Goal: Transaction & Acquisition: Purchase product/service

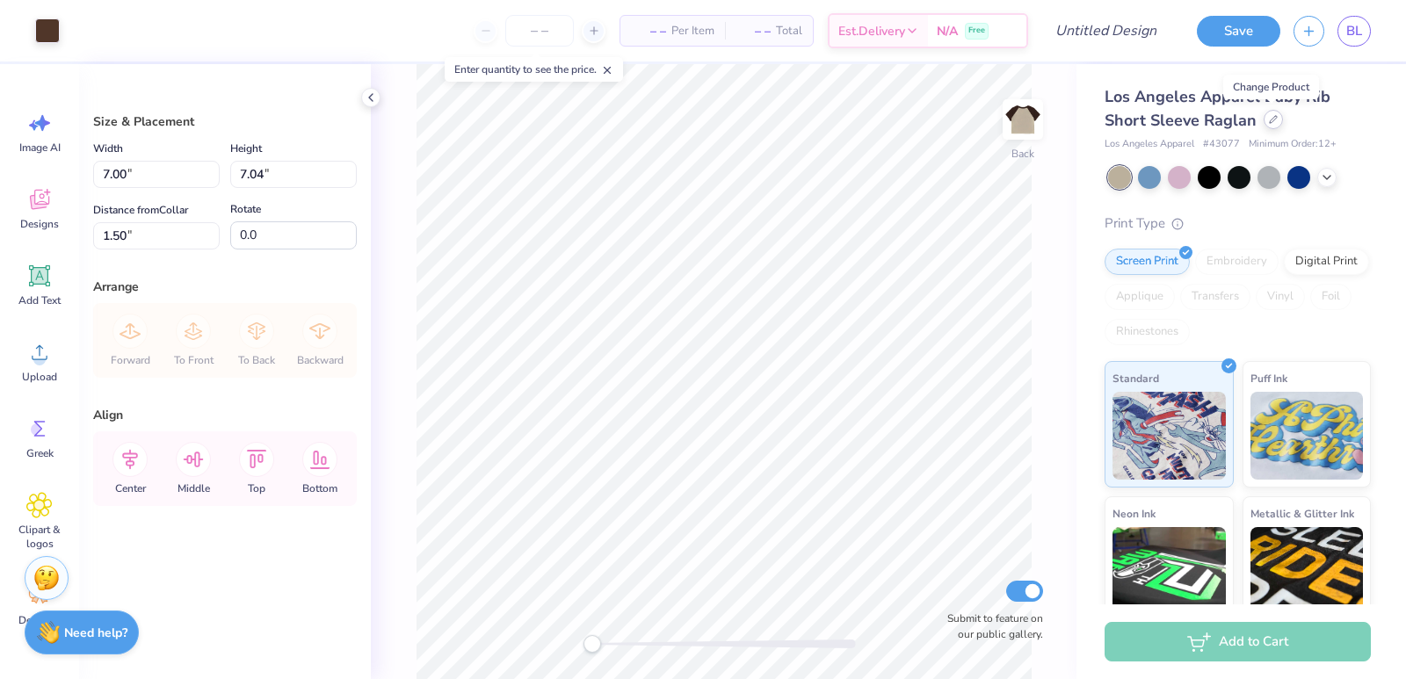
click at [1269, 123] on icon at bounding box center [1272, 119] width 7 height 7
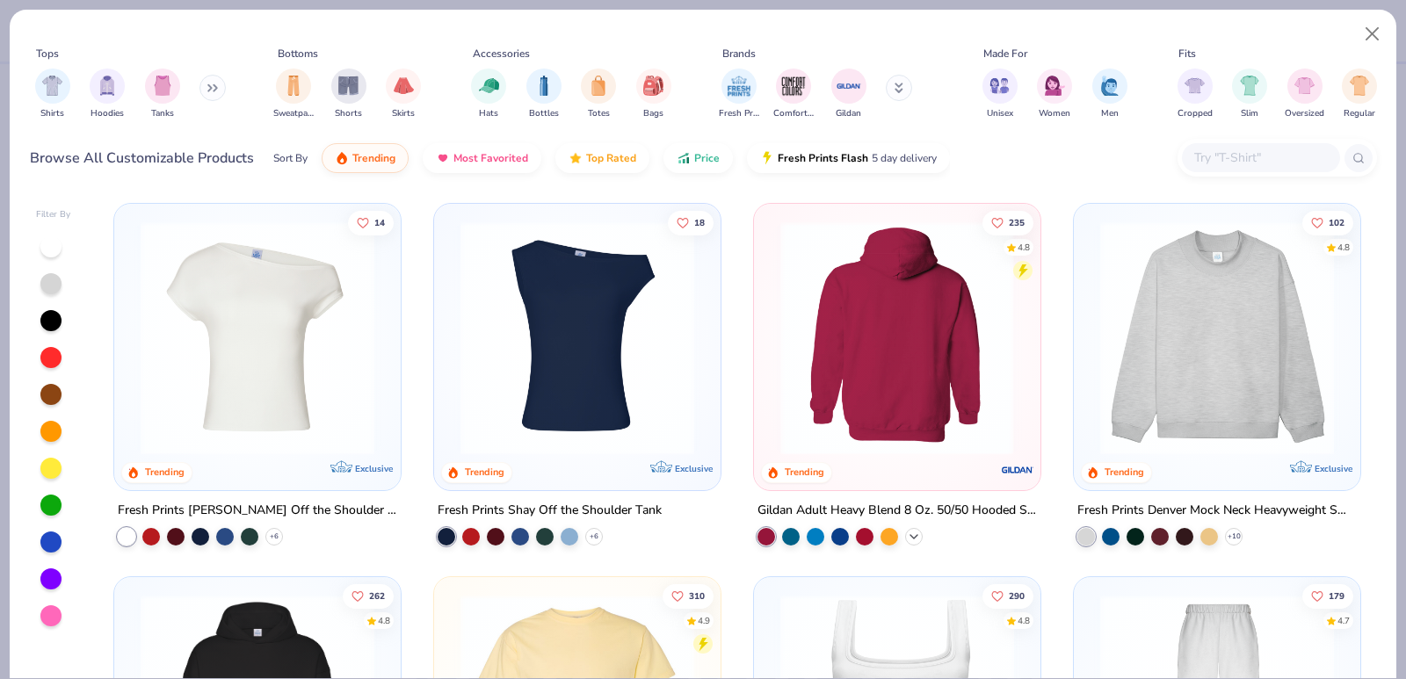
click at [907, 530] on icon at bounding box center [914, 537] width 14 height 14
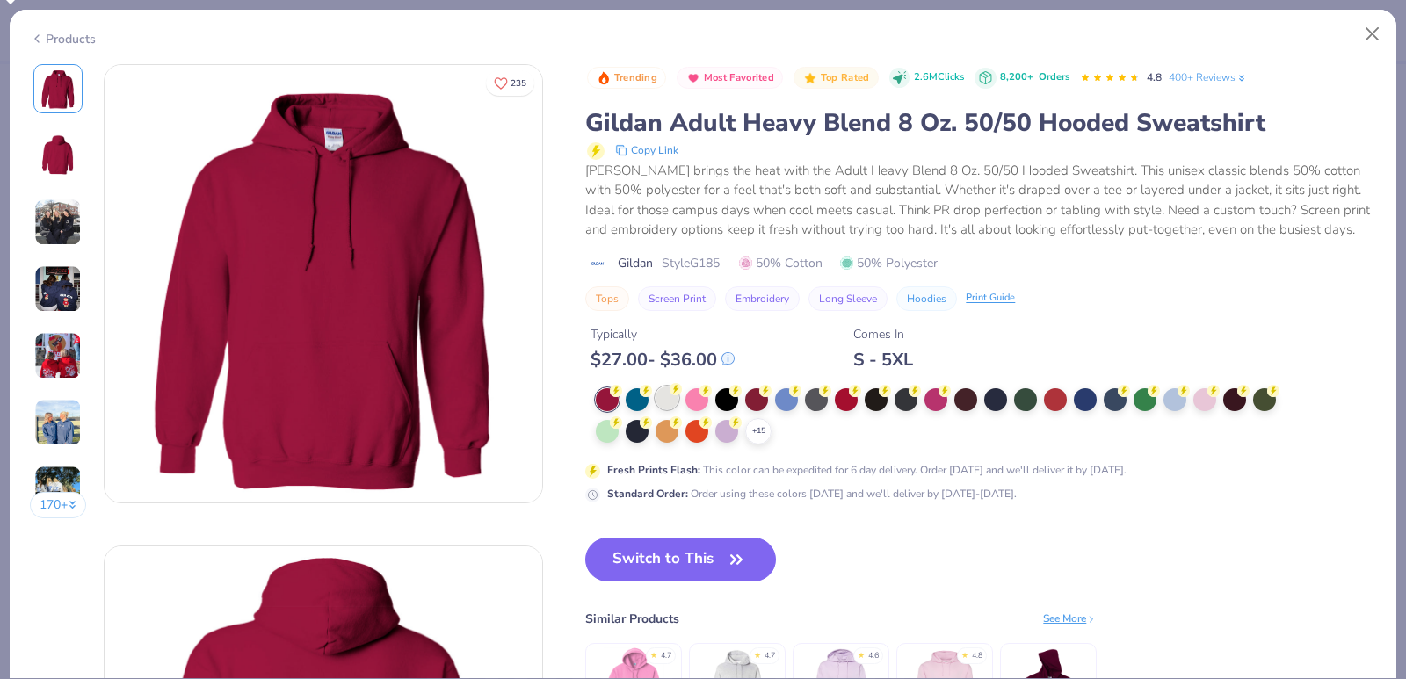
click at [665, 393] on div at bounding box center [666, 398] width 23 height 23
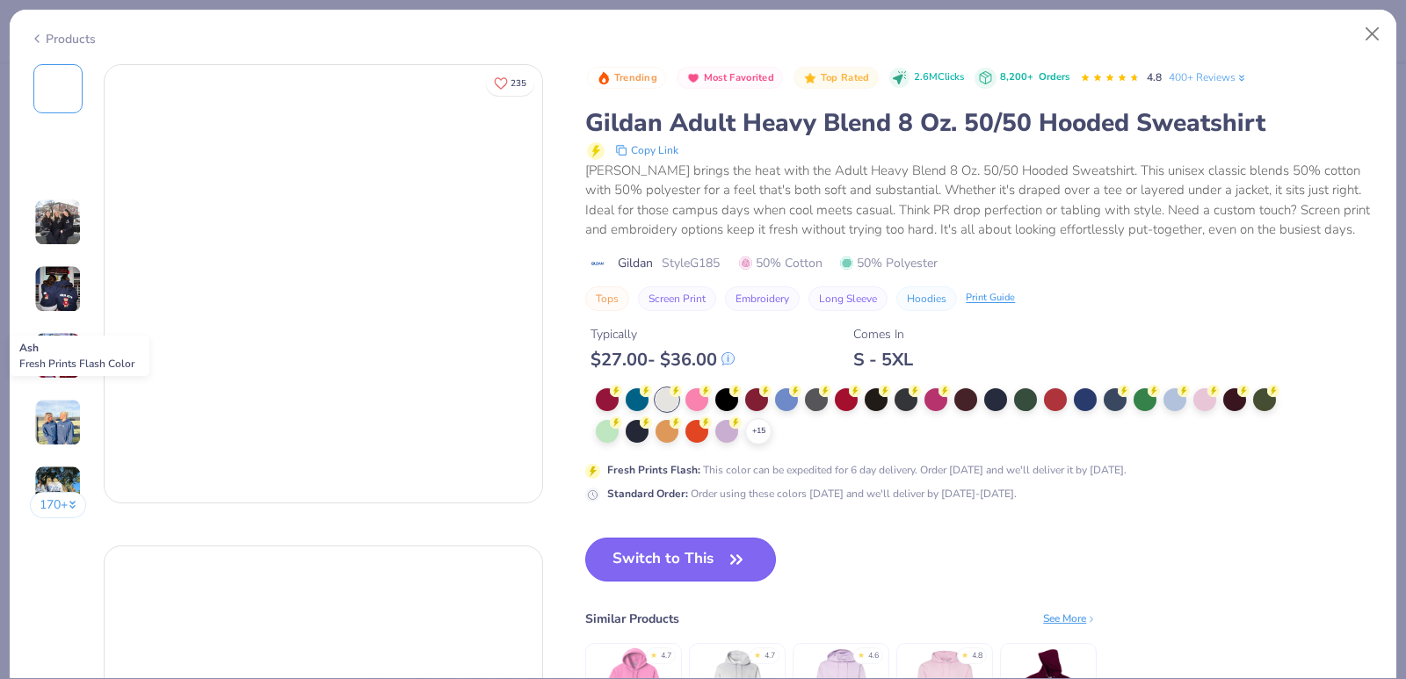
click at [662, 560] on button "Switch to This" at bounding box center [680, 560] width 191 height 44
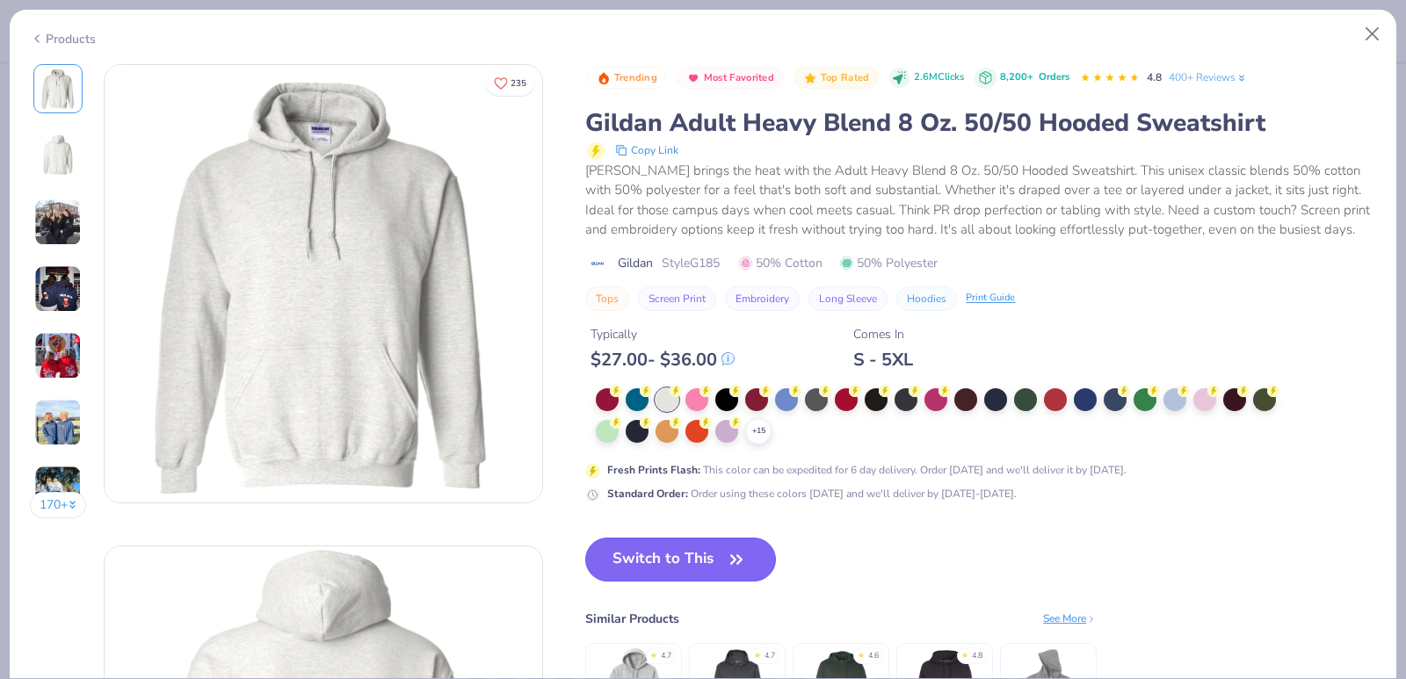
click at [662, 557] on button "Switch to This" at bounding box center [680, 560] width 191 height 44
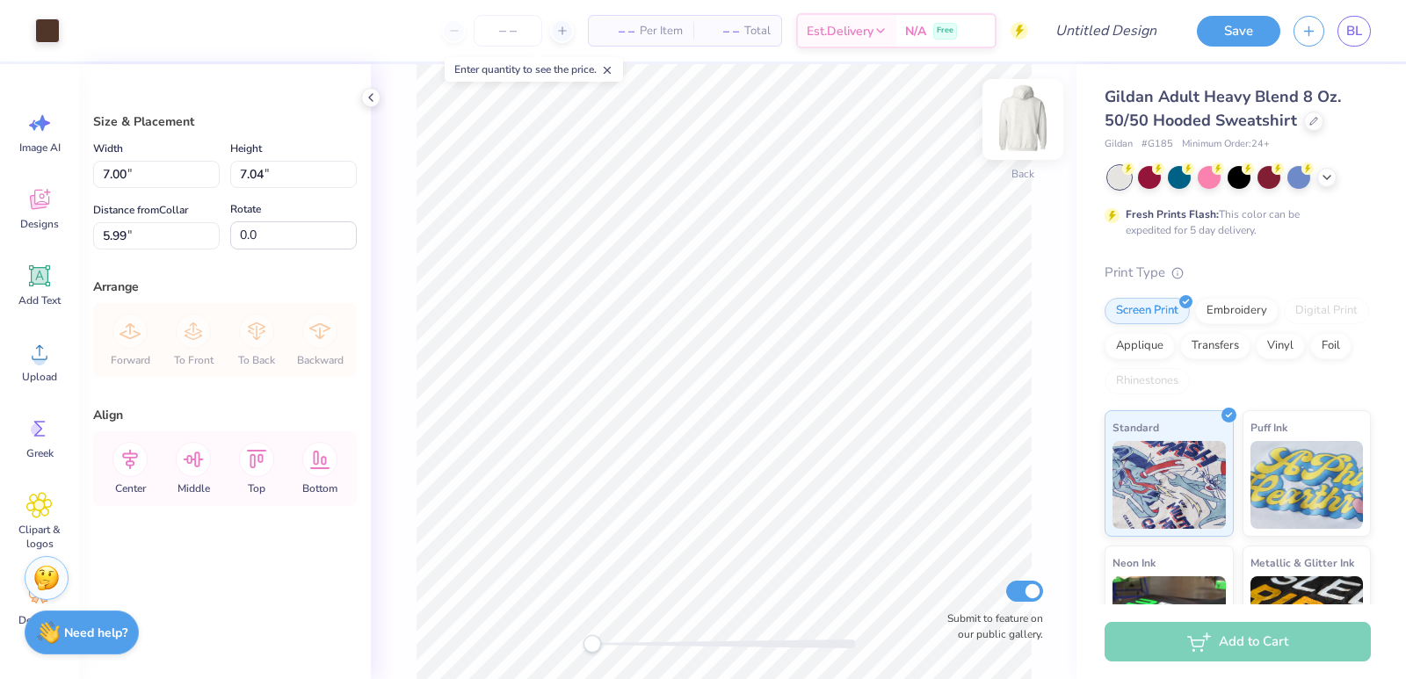
click at [1023, 105] on img at bounding box center [1022, 119] width 70 height 70
type input "9.25"
type input "9.30"
type input "6.06"
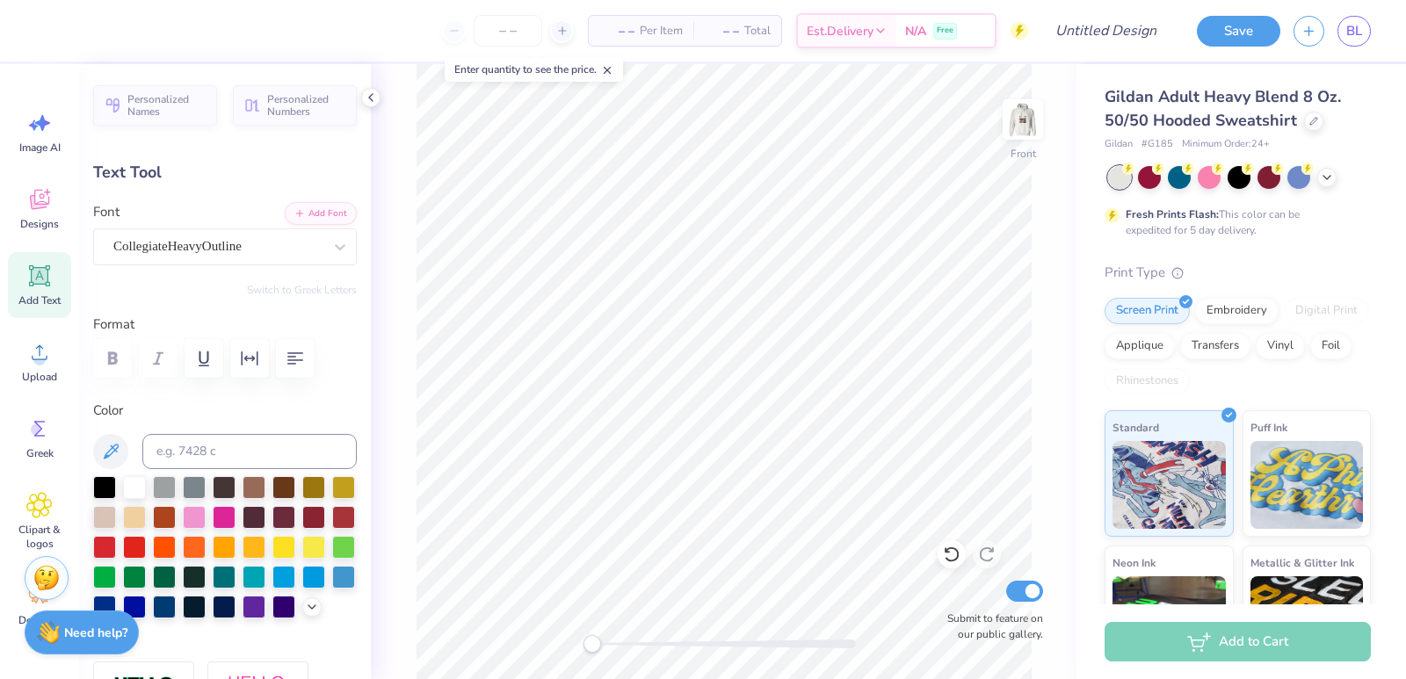
scroll to position [15, 3]
type textarea "2"
type textarea "47"
type input "2.50"
type input "0.83"
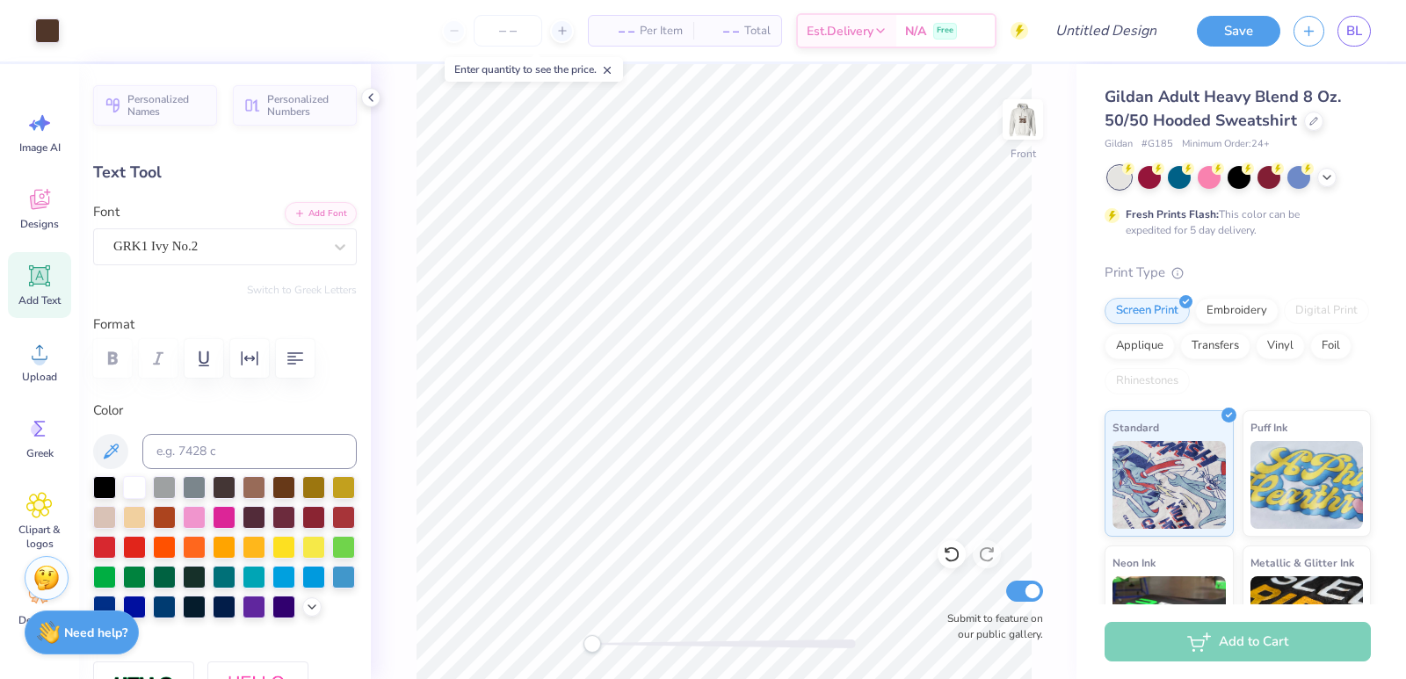
type input "6.37"
type input "2.39"
type input "0.48"
type input "7.28"
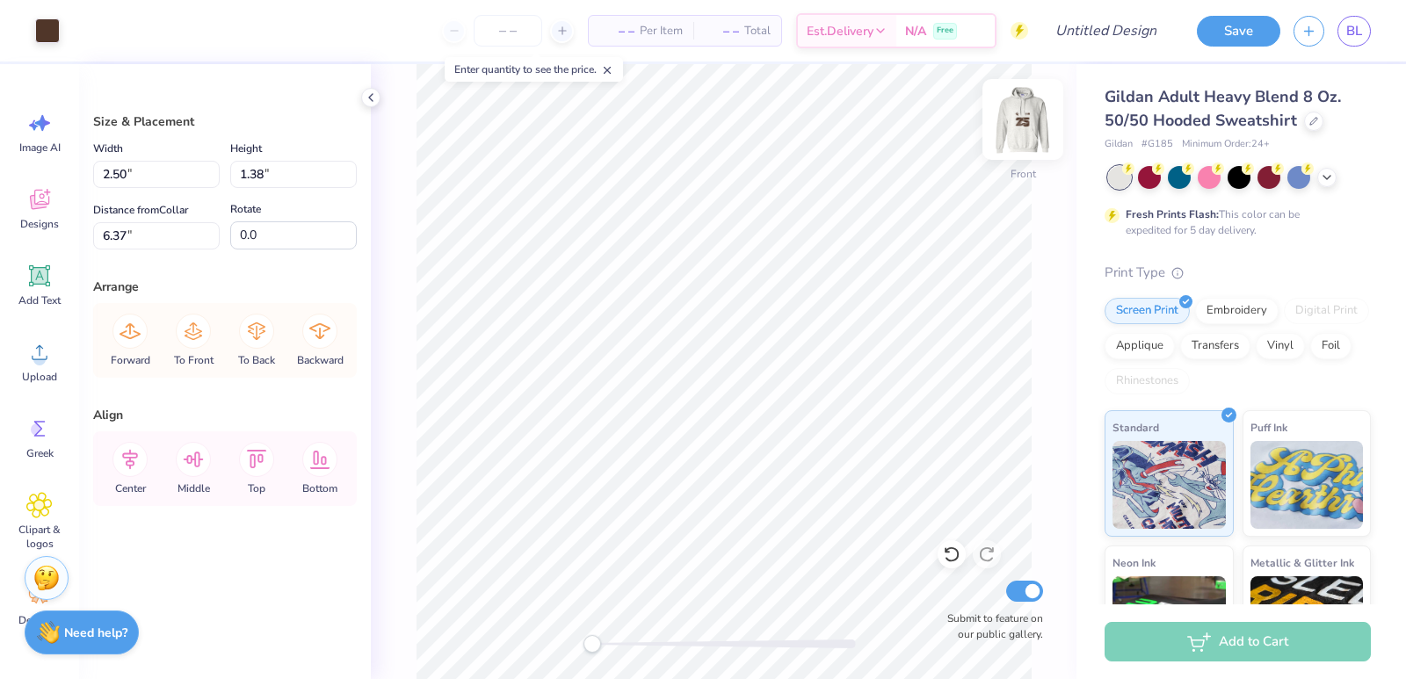
click at [1022, 119] on img at bounding box center [1022, 119] width 70 height 70
type input "2.72"
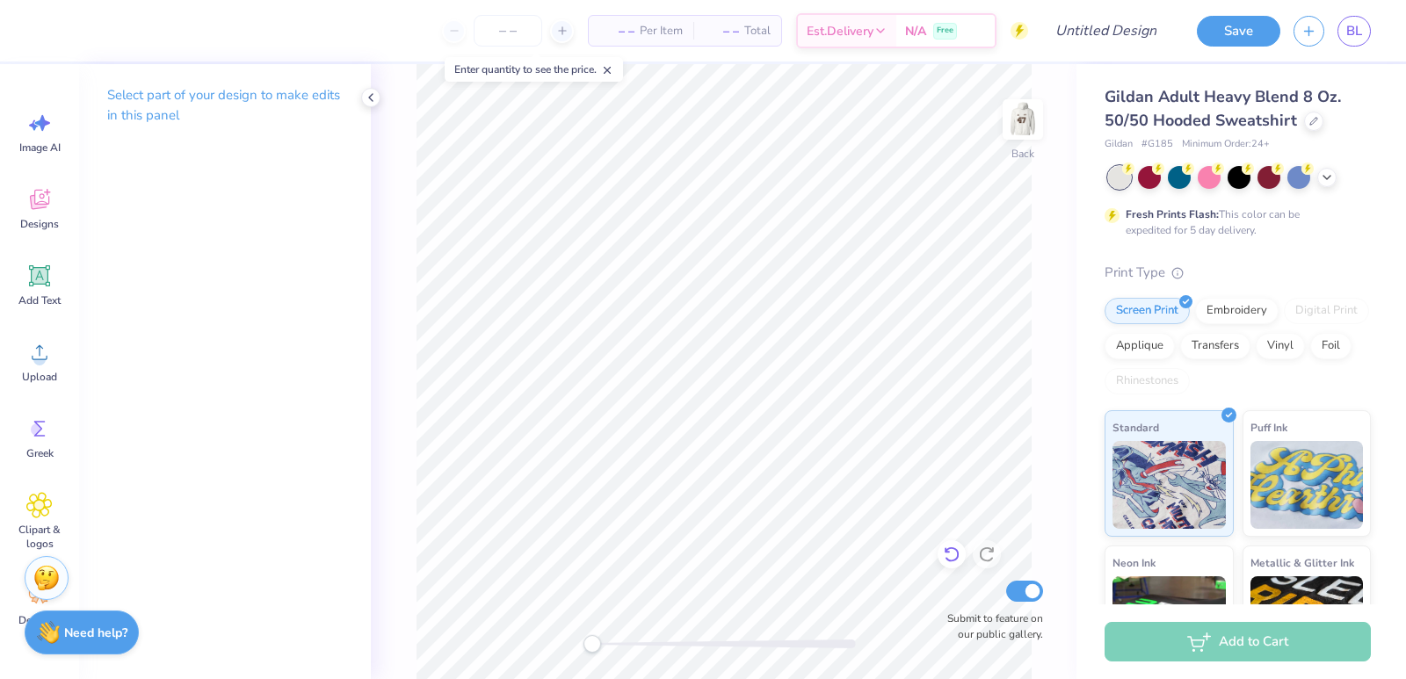
click at [950, 546] on icon at bounding box center [952, 555] width 18 height 18
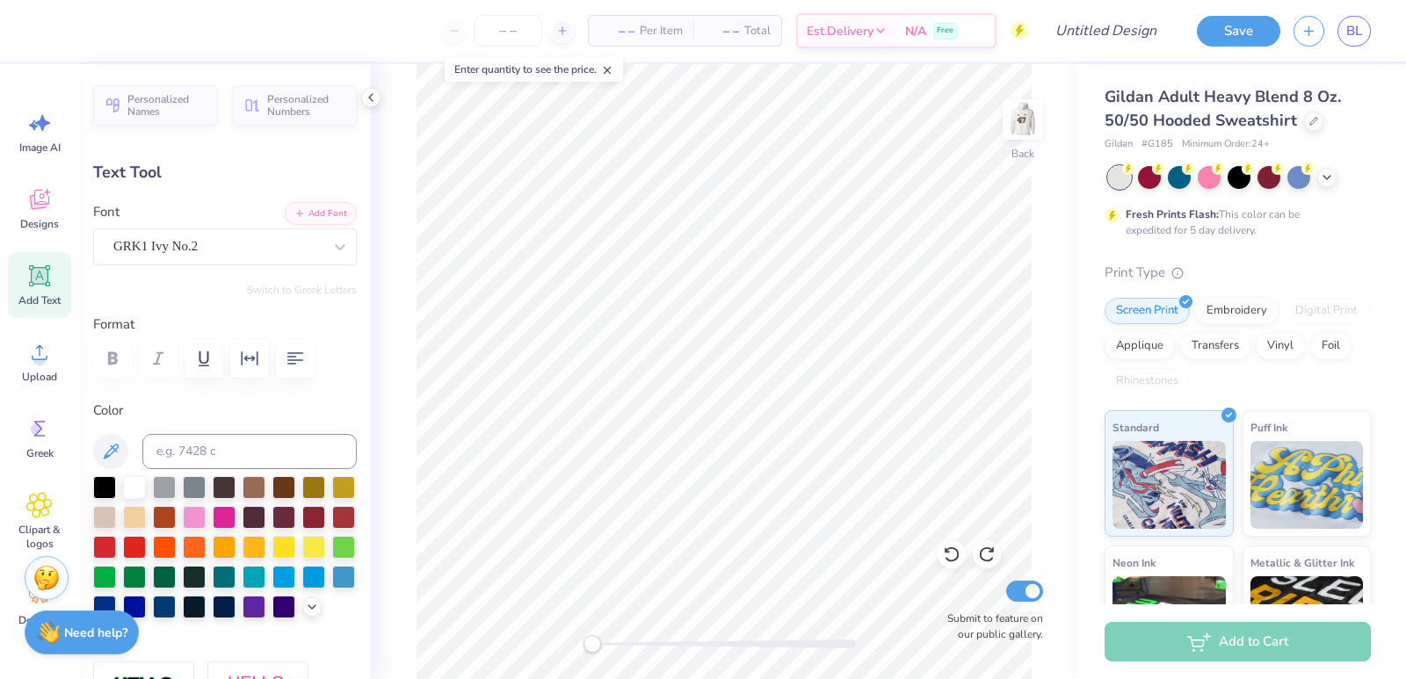
scroll to position [14, 2]
type textarea "b"
type textarea "Mountain region"
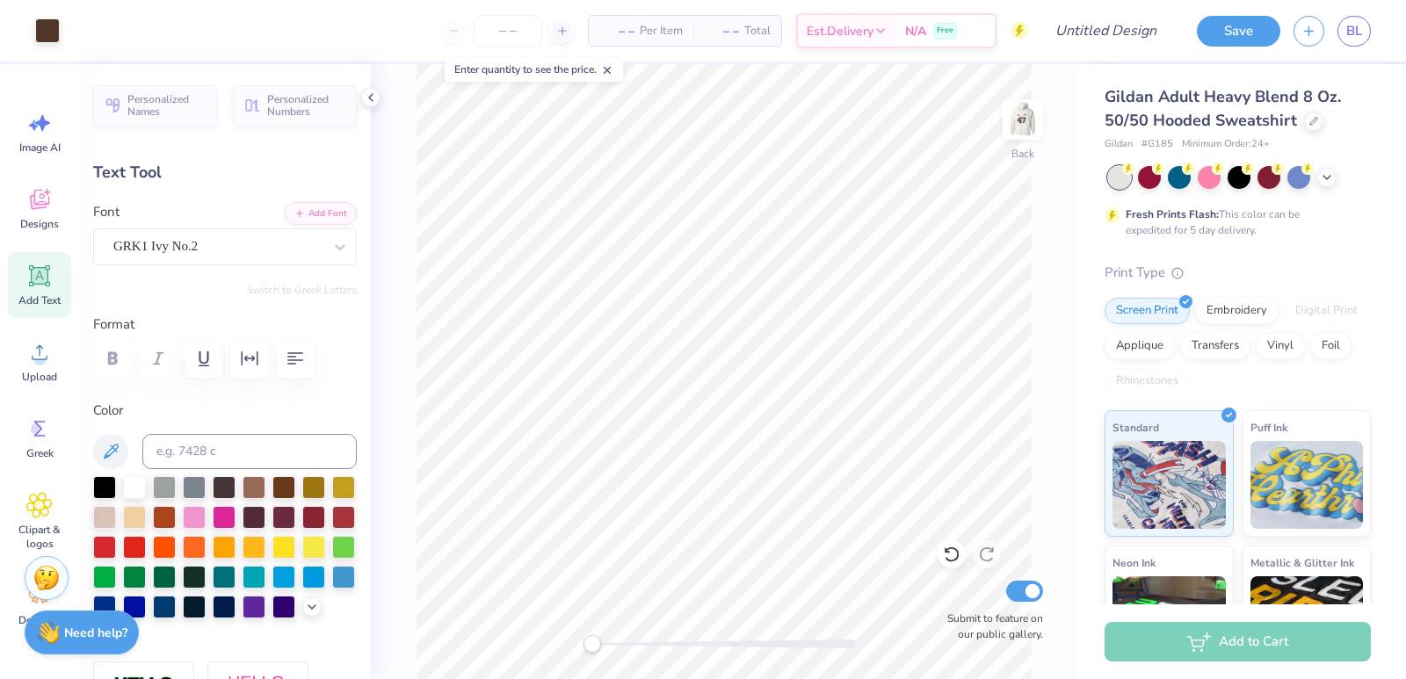
type input "2.47"
type input "0.82"
type input "2.72"
type input "5.58"
type input "0.44"
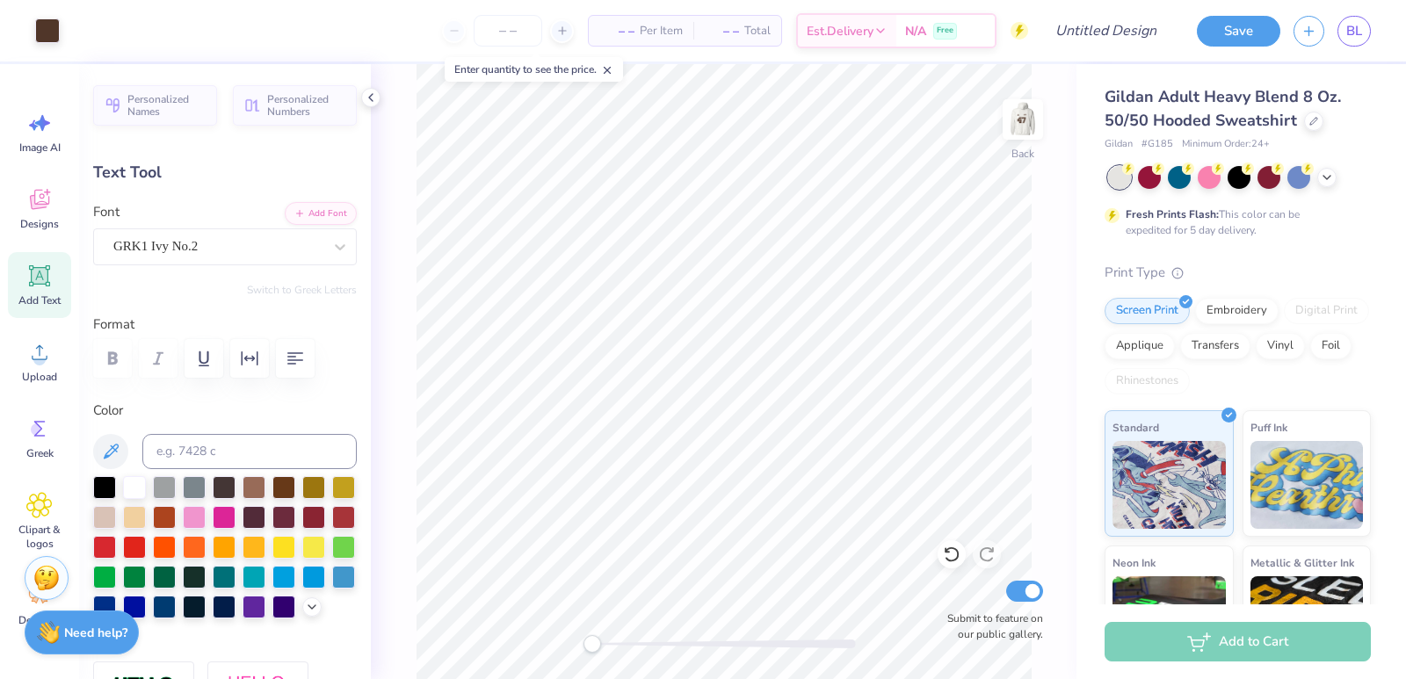
type input "3.67"
click at [1024, 119] on img at bounding box center [1022, 119] width 70 height 70
type input "5.66"
type input "0.45"
type input "6.04"
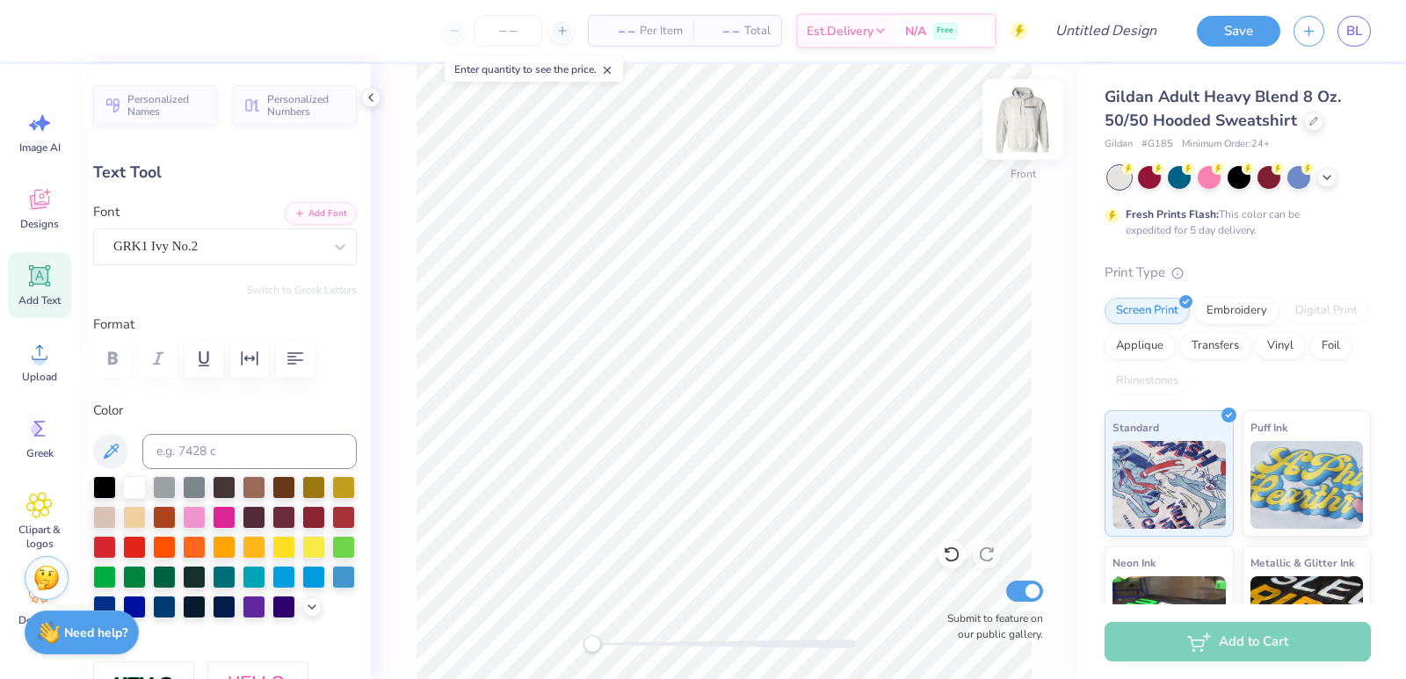
type input "2.39"
type input "0.48"
type input "7.28"
type input "2.50"
type input "0.83"
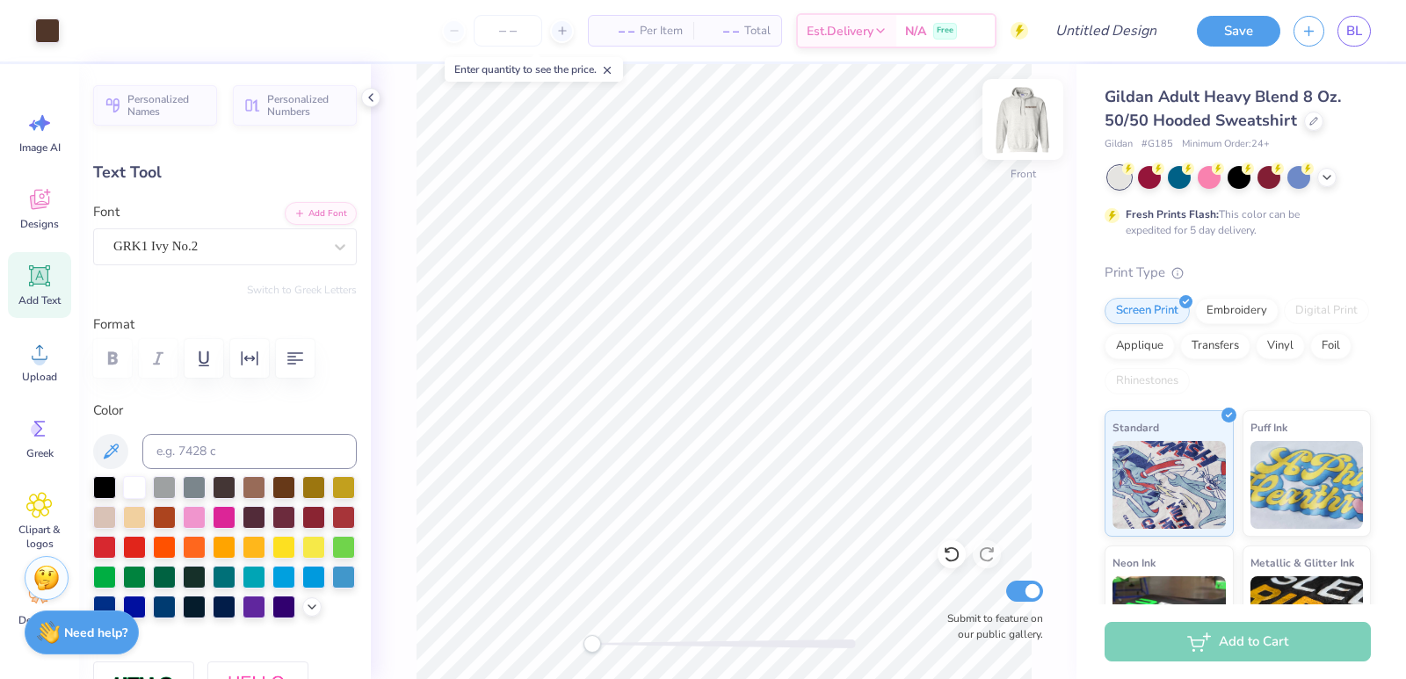
type input "6.37"
type input "11.99"
type input "8.25"
click at [1033, 595] on input "Submit to feature on our public gallery." at bounding box center [1024, 591] width 37 height 21
checkbox input "false"
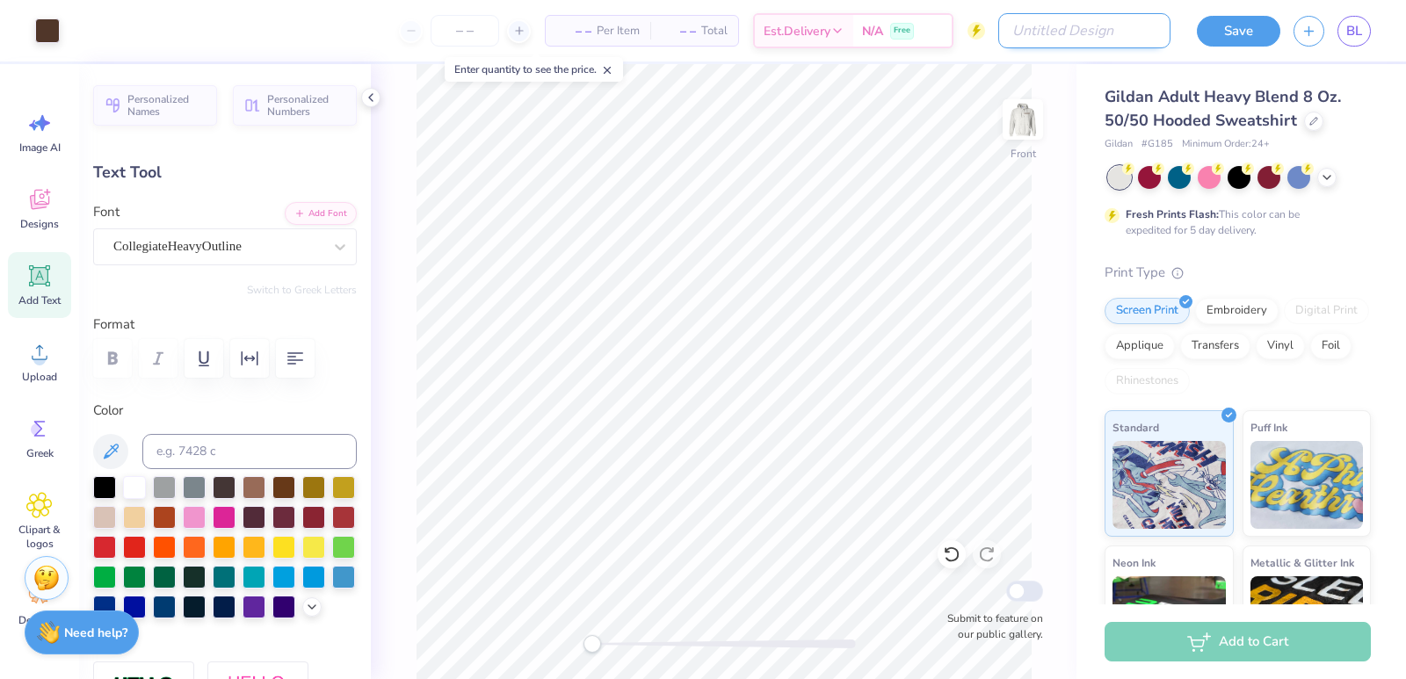
click at [1123, 43] on input "Design Title" at bounding box center [1084, 30] width 172 height 35
click at [473, 36] on input "number" at bounding box center [507, 31] width 69 height 32
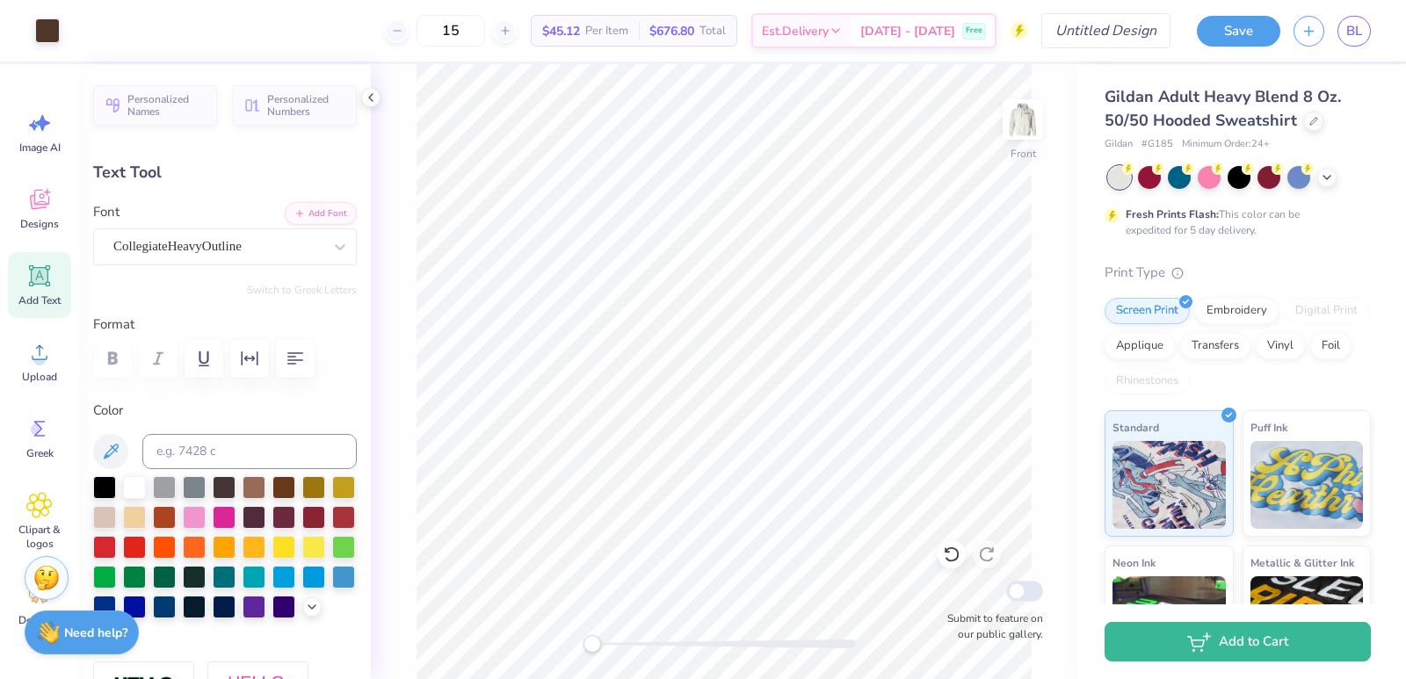
type input "15"
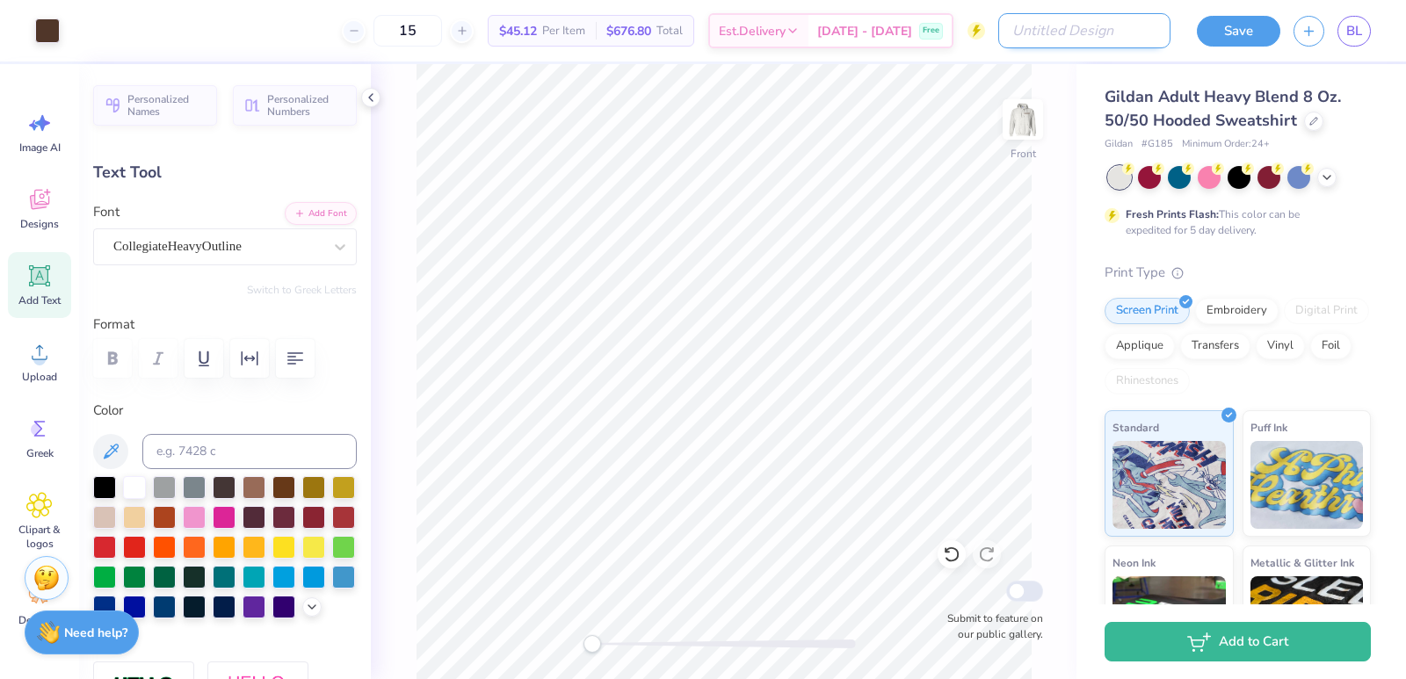
click at [1111, 29] on input "Design Title" at bounding box center [1084, 30] width 172 height 35
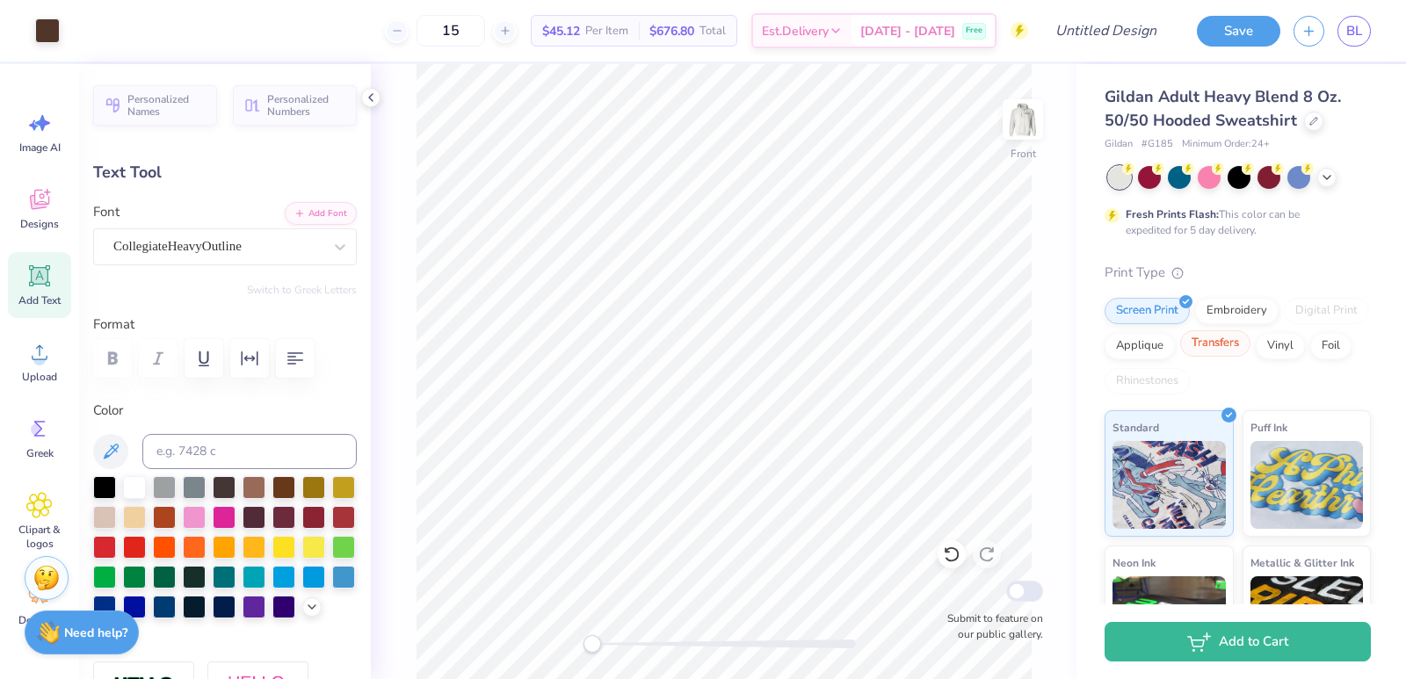
click at [1250, 338] on div "Transfers" at bounding box center [1215, 343] width 70 height 26
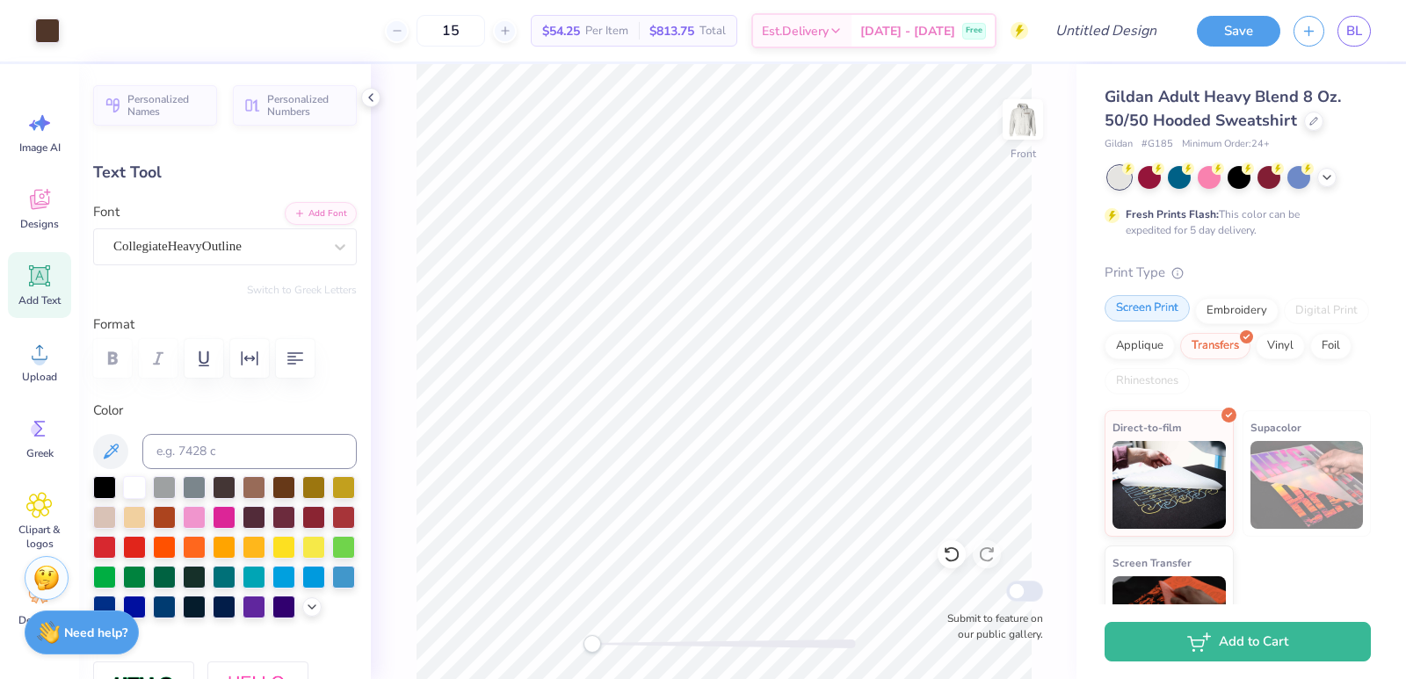
click at [1146, 304] on div "Screen Print" at bounding box center [1146, 308] width 85 height 26
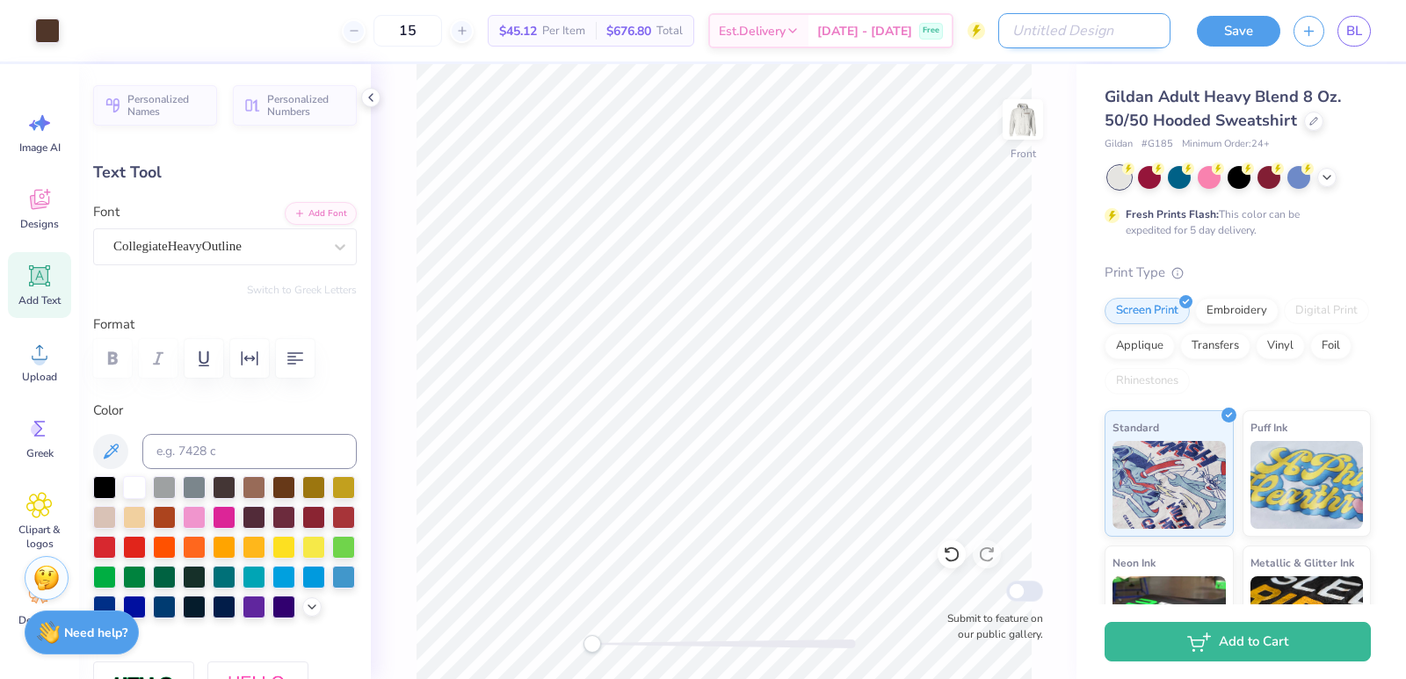
click at [1096, 39] on input "Design Title" at bounding box center [1084, 30] width 172 height 35
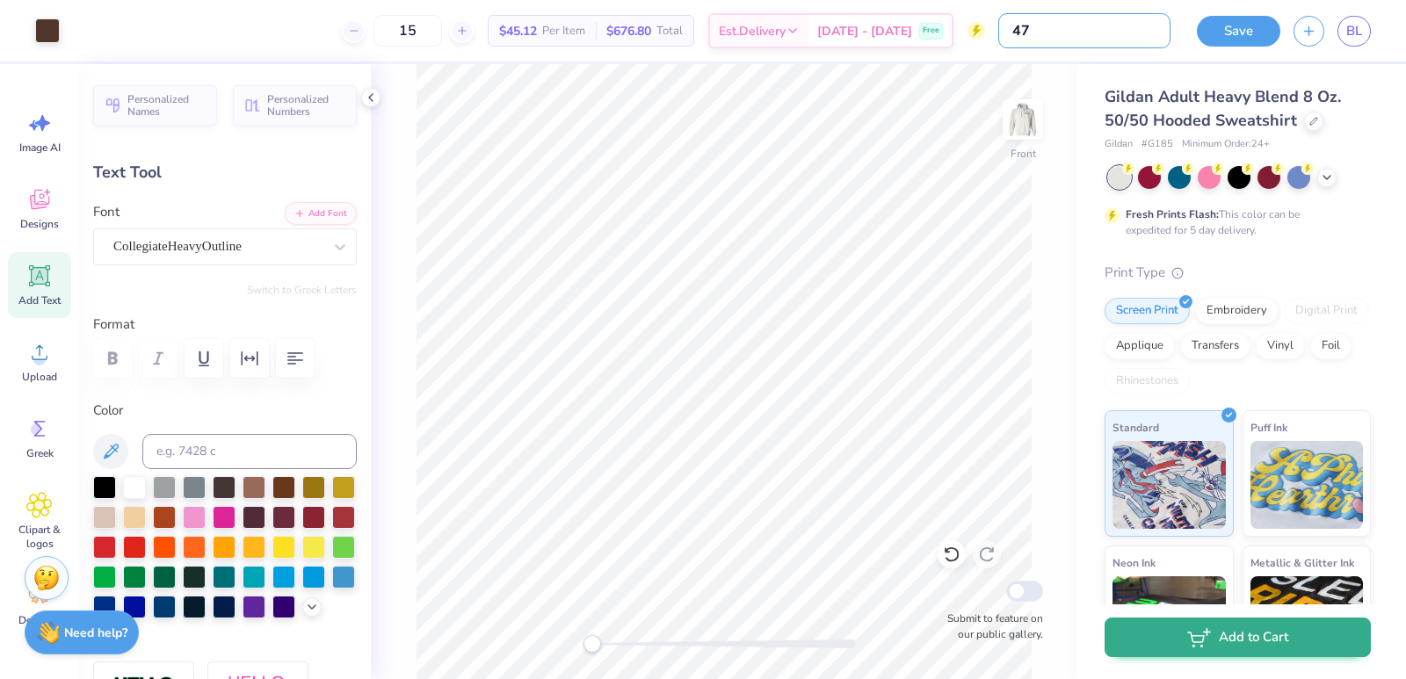
type input "47"
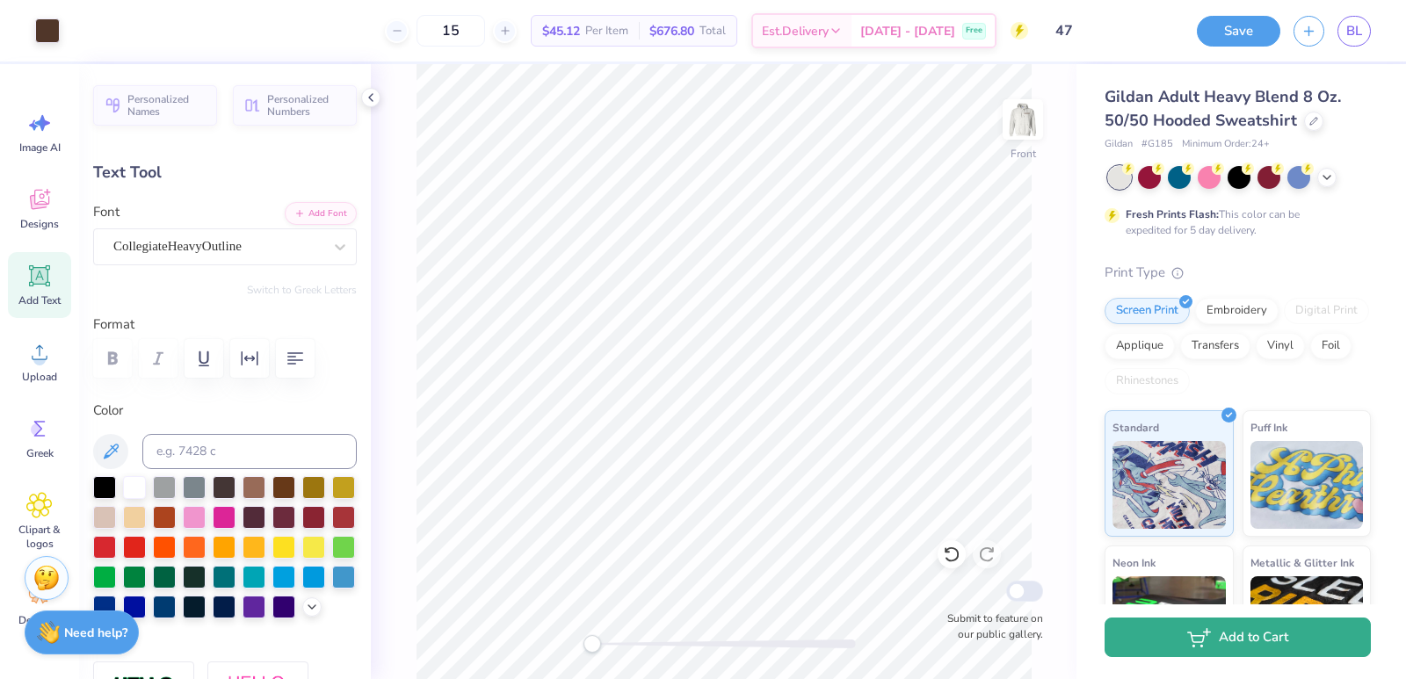
click at [1177, 641] on button "Add to Cart" at bounding box center [1237, 638] width 266 height 40
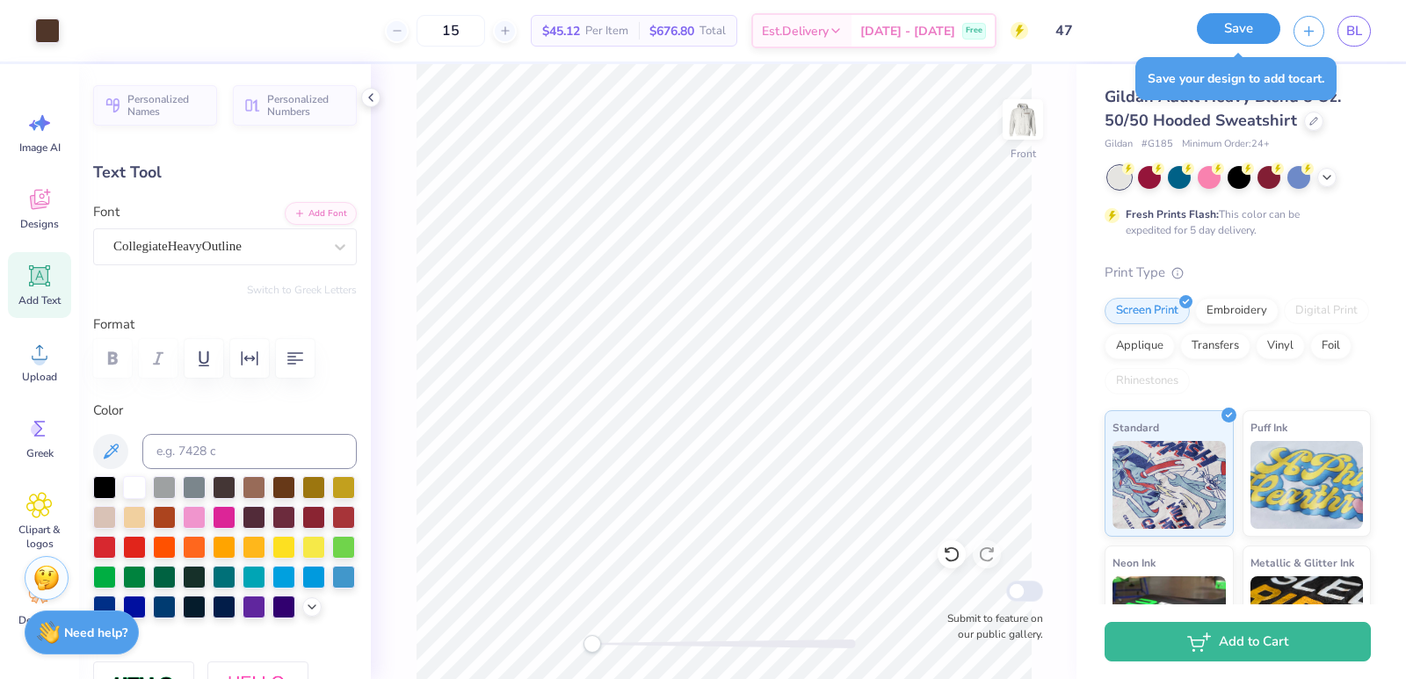
click at [1252, 40] on button "Save" at bounding box center [1237, 28] width 83 height 31
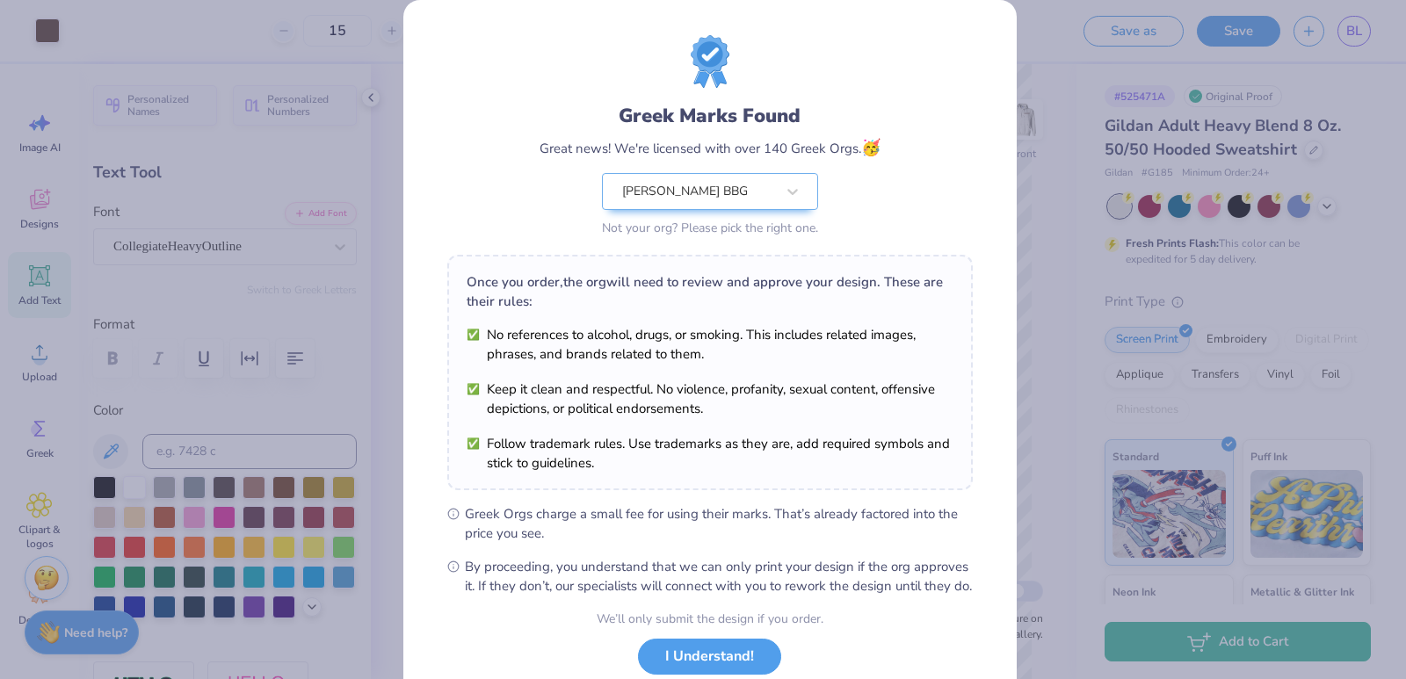
scroll to position [144, 0]
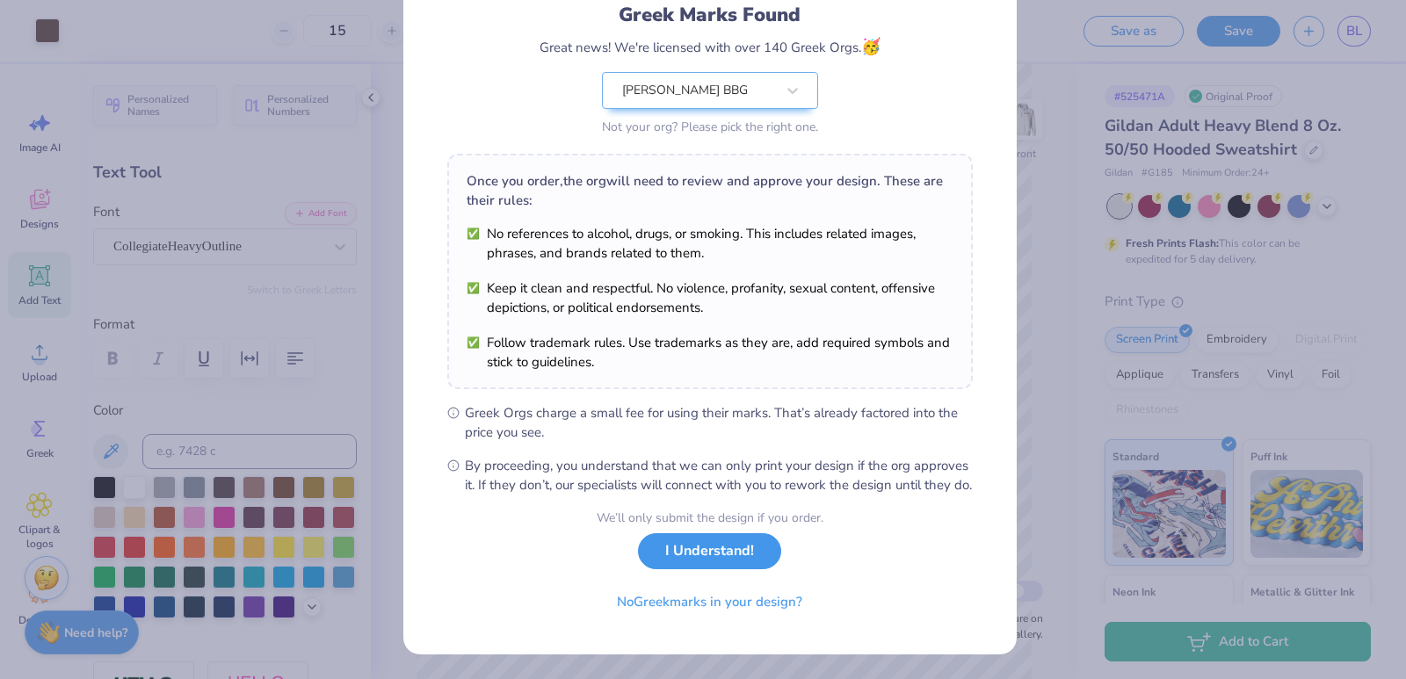
click at [688, 549] on button "I Understand!" at bounding box center [709, 551] width 143 height 36
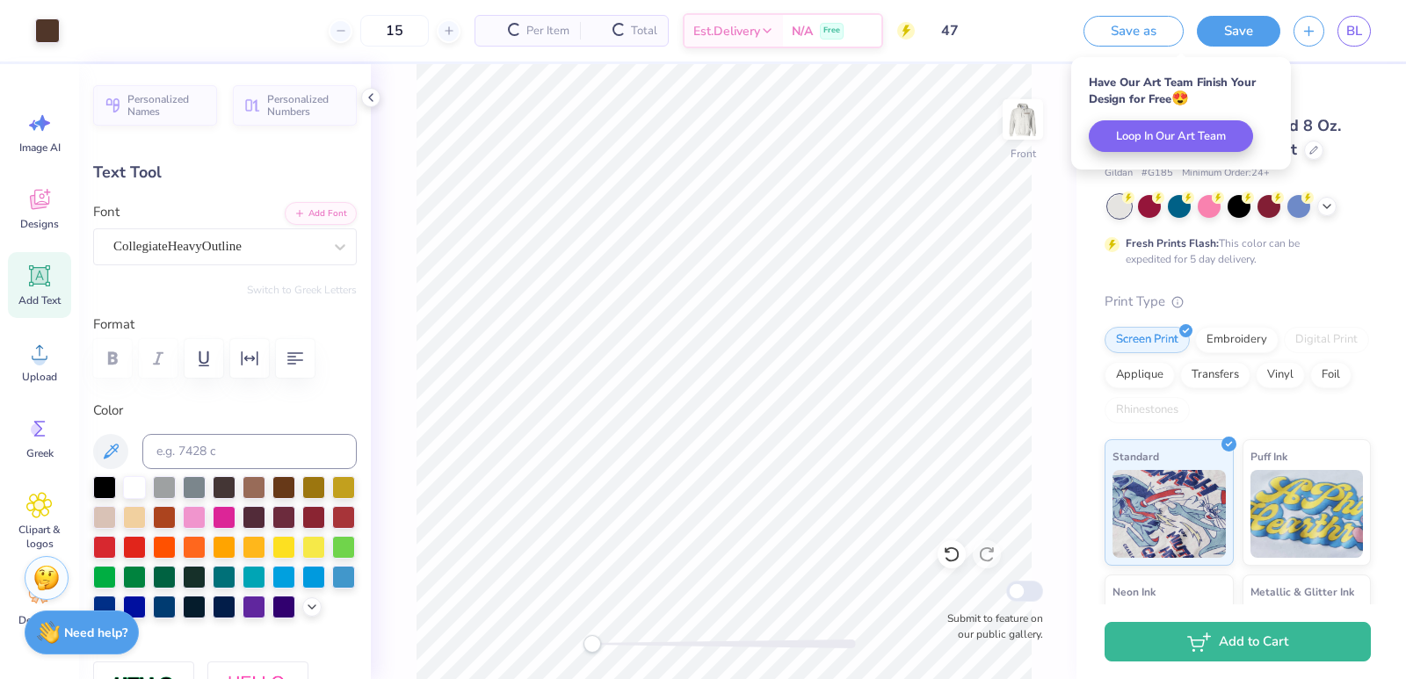
scroll to position [0, 0]
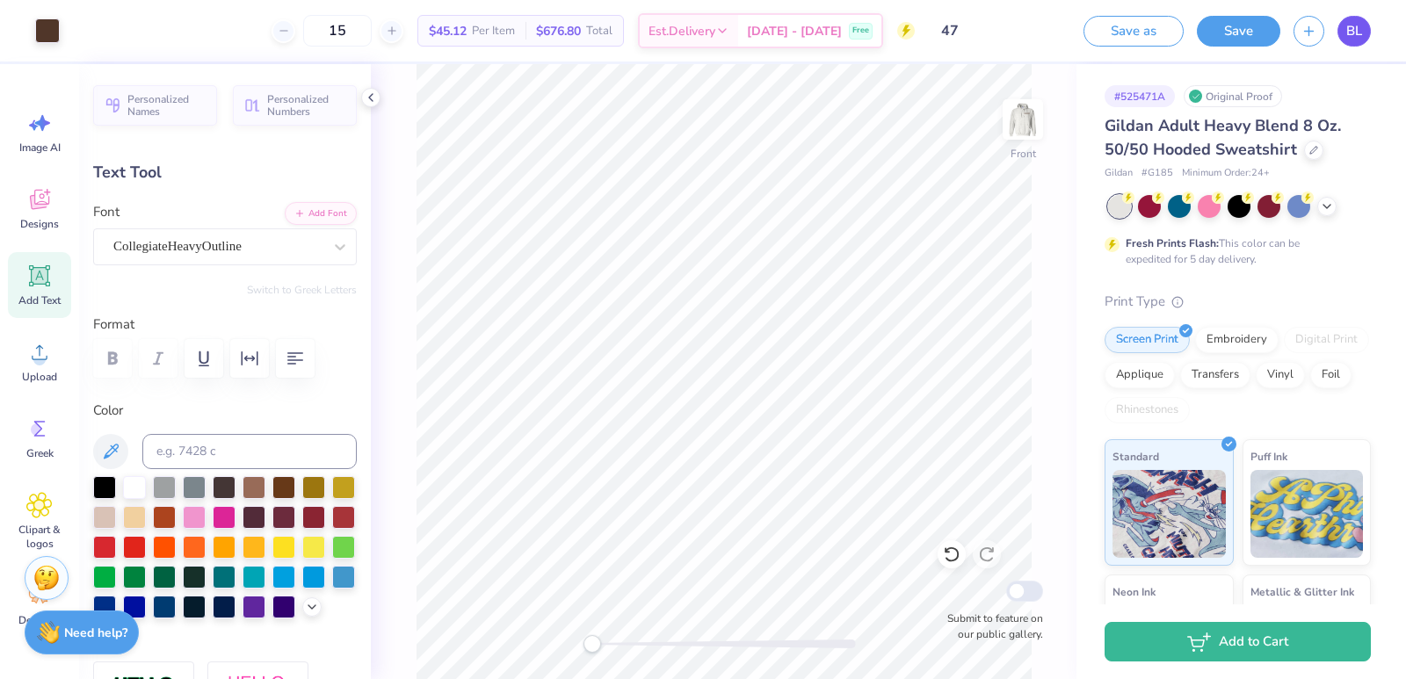
click at [1347, 40] on span "BL" at bounding box center [1354, 31] width 16 height 20
